Goal: Information Seeking & Learning: Learn about a topic

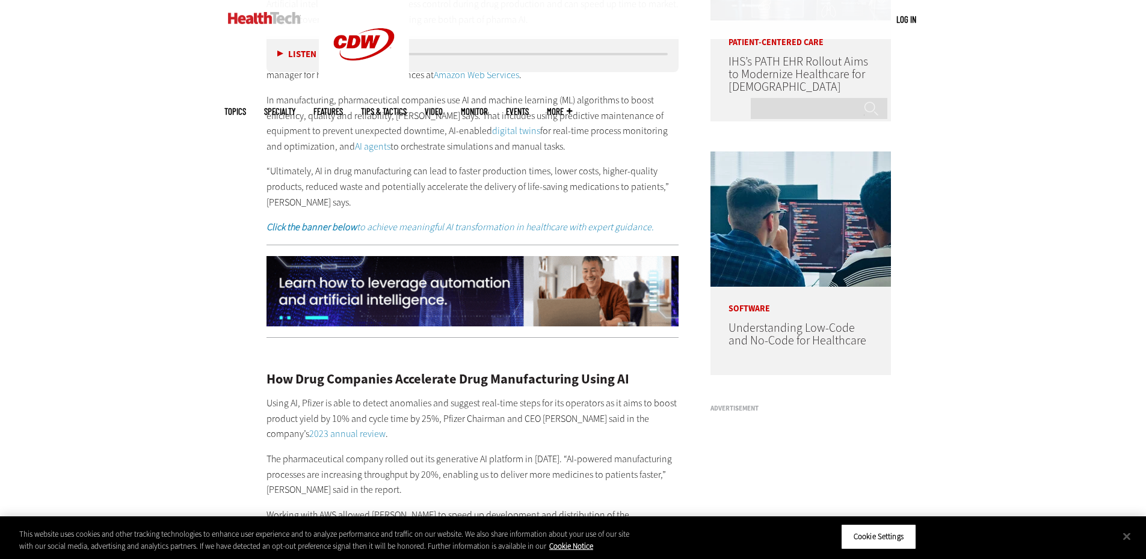
scroll to position [1203, 0]
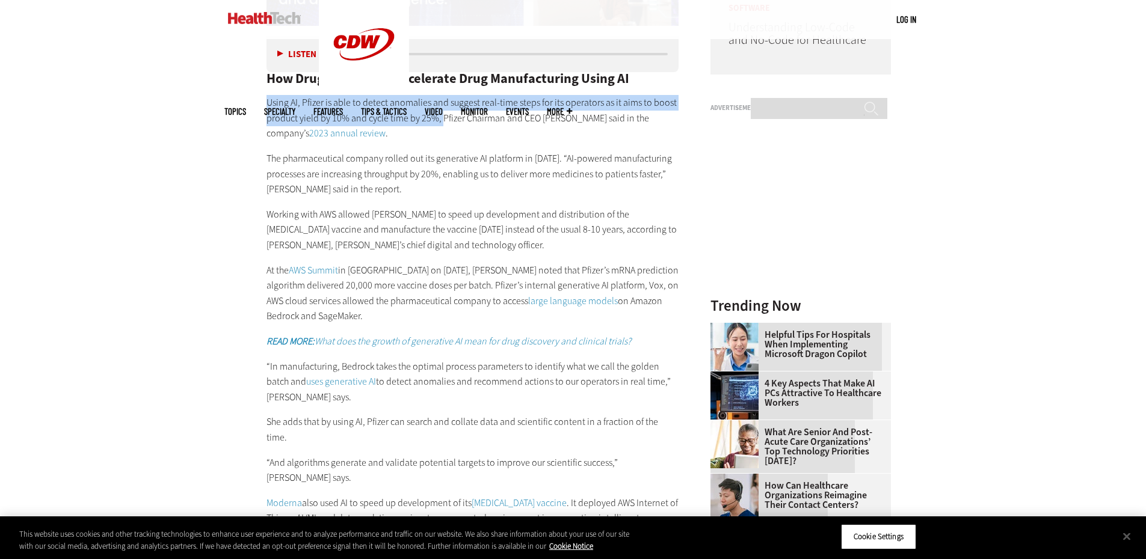
drag, startPoint x: 268, startPoint y: 100, endPoint x: 441, endPoint y: 120, distance: 174.9
click at [441, 120] on p "Using AI, Pfizer is able to detect anomalies and suggest real-time steps for it…" at bounding box center [472, 118] width 413 height 46
copy p "Using AI, Pfizer is able to detect anomalies and suggest real-time steps for it…"
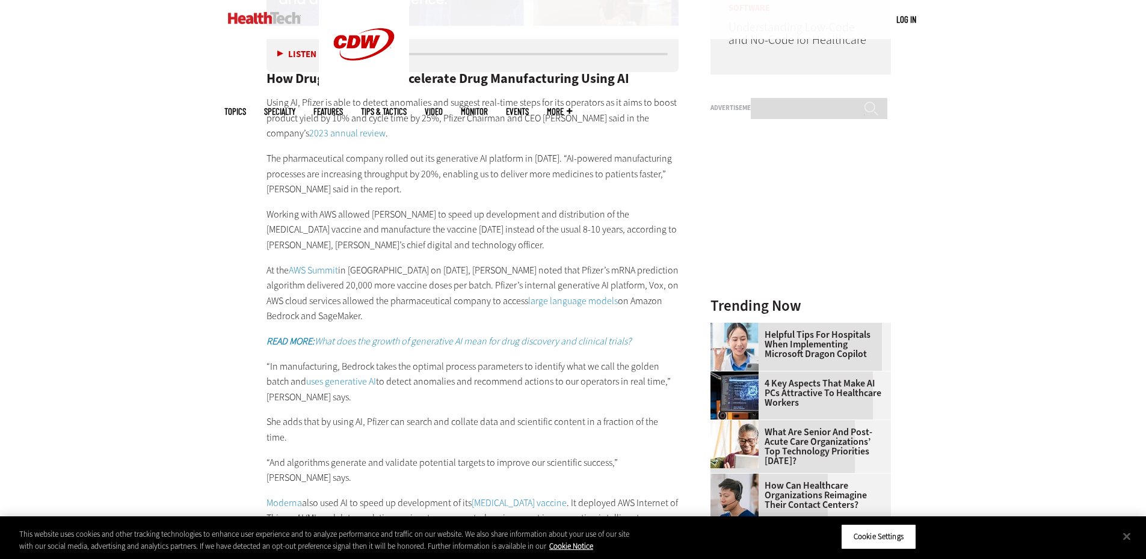
click at [589, 117] on p "Using AI, Pfizer is able to detect anomalies and suggest real-time steps for it…" at bounding box center [472, 118] width 413 height 46
drag, startPoint x: 608, startPoint y: 119, endPoint x: 441, endPoint y: 119, distance: 166.6
click at [441, 119] on p "Using AI, Pfizer is able to detect anomalies and suggest real-time steps for it…" at bounding box center [472, 118] width 413 height 46
click at [349, 162] on p "The pharmaceutical company rolled out its generative AI platform in [DATE]. “AI…" at bounding box center [472, 174] width 413 height 46
click at [305, 179] on p "The pharmaceutical company rolled out its generative AI platform in [DATE]. “AI…" at bounding box center [472, 174] width 413 height 46
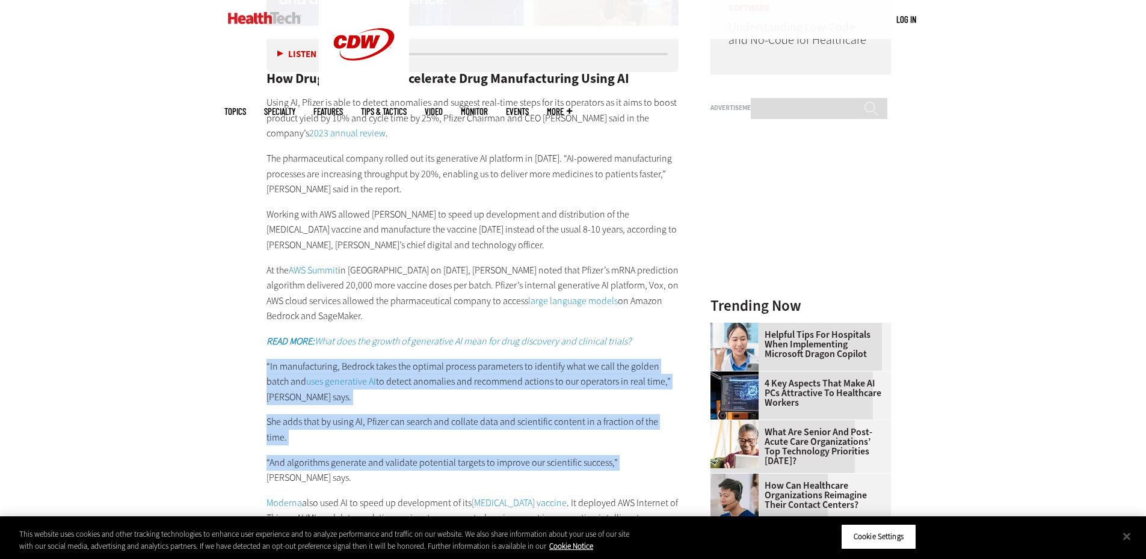
drag, startPoint x: 267, startPoint y: 366, endPoint x: 613, endPoint y: 441, distance: 354.3
click at [613, 441] on div "How Drug Companies Accelerate Drug Manufacturing Using AI Using AI, Pfizer is a…" at bounding box center [472, 494] width 413 height 895
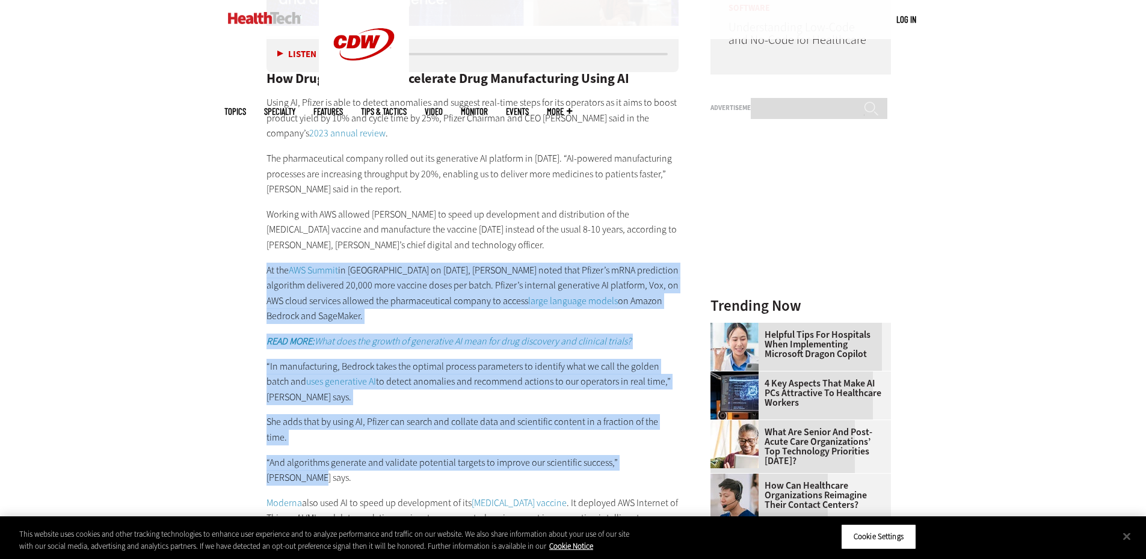
drag, startPoint x: 663, startPoint y: 446, endPoint x: 253, endPoint y: 270, distance: 446.9
